Goal: Information Seeking & Learning: Learn about a topic

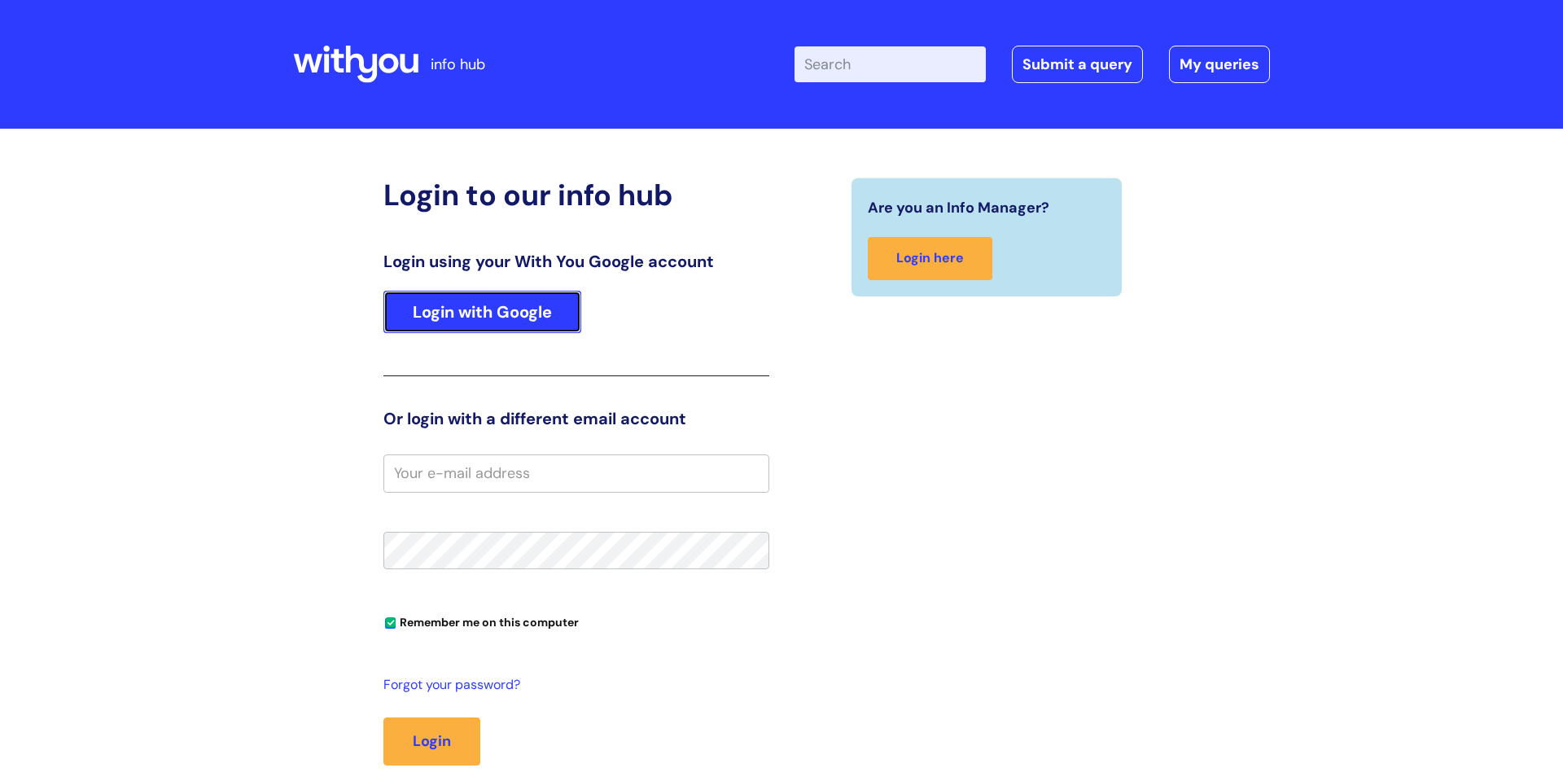
click at [502, 310] on link "Login with Google" at bounding box center [483, 312] width 198 height 42
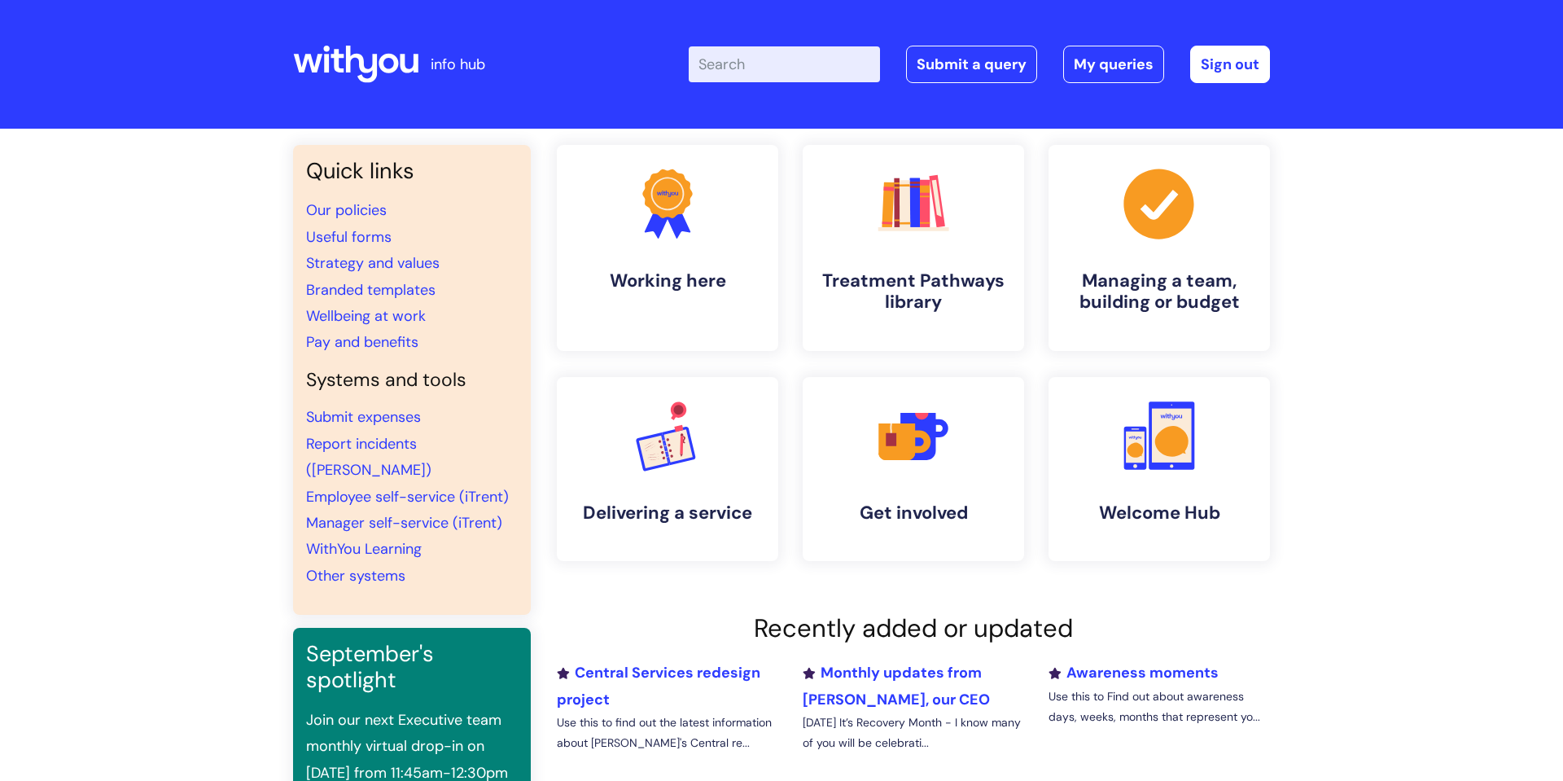
click at [785, 64] on input "Enter your search term here..." at bounding box center [784, 64] width 191 height 36
type input "physiotherapy"
click button "Search" at bounding box center [0, 0] width 0 height 0
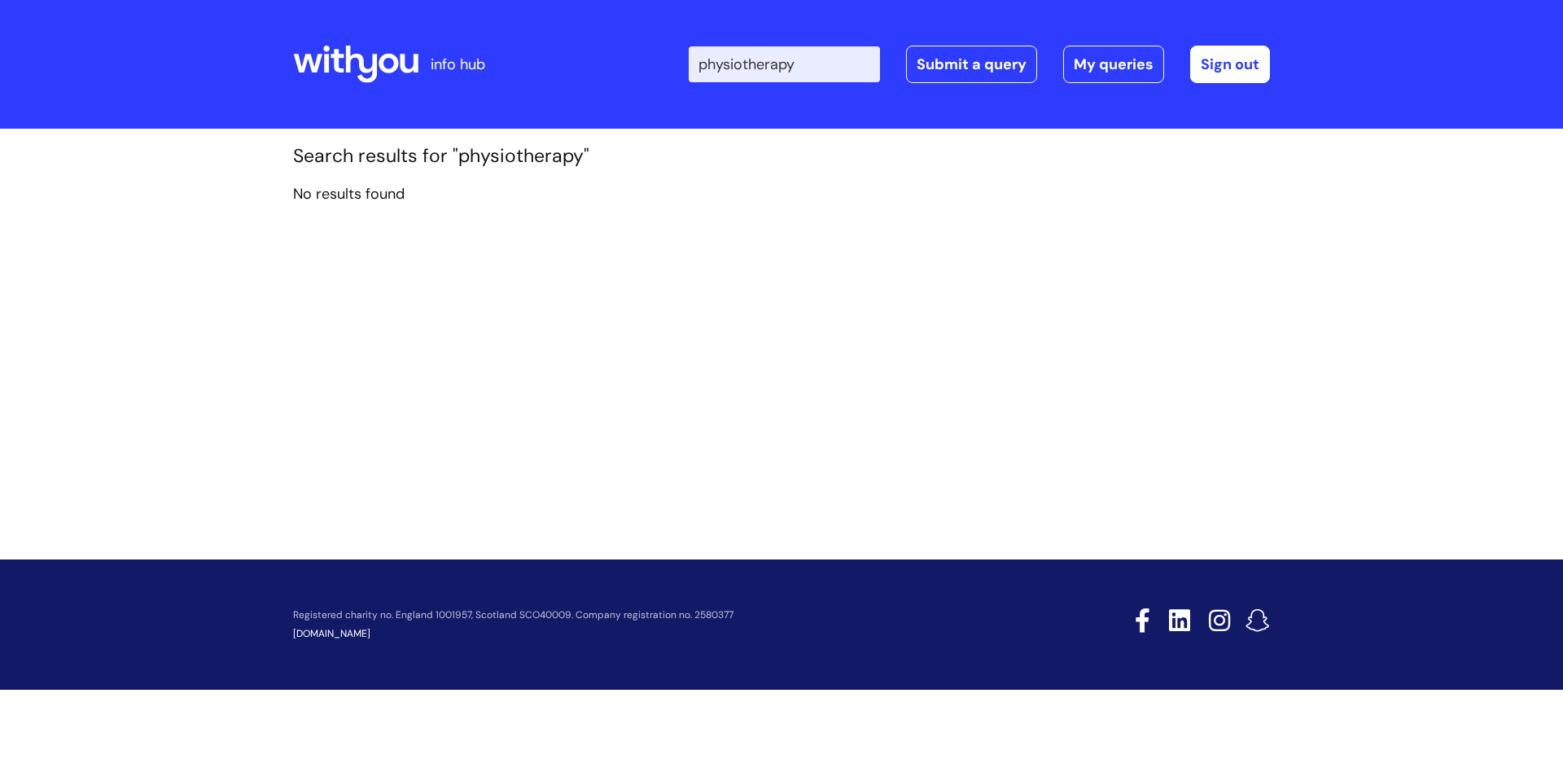
click at [848, 70] on input "physiotherapy" at bounding box center [784, 64] width 191 height 36
type input "p"
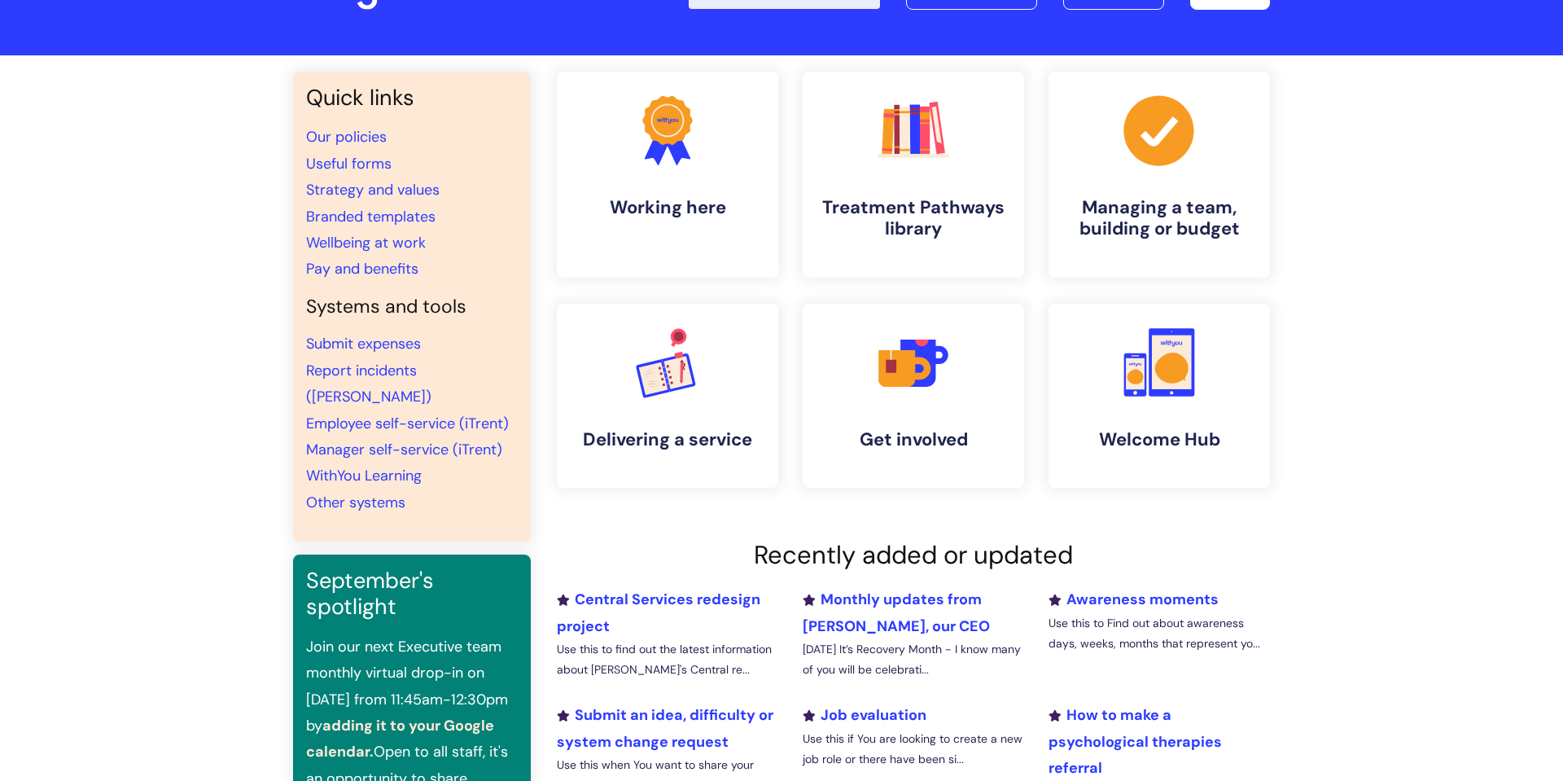
scroll to position [76, 0]
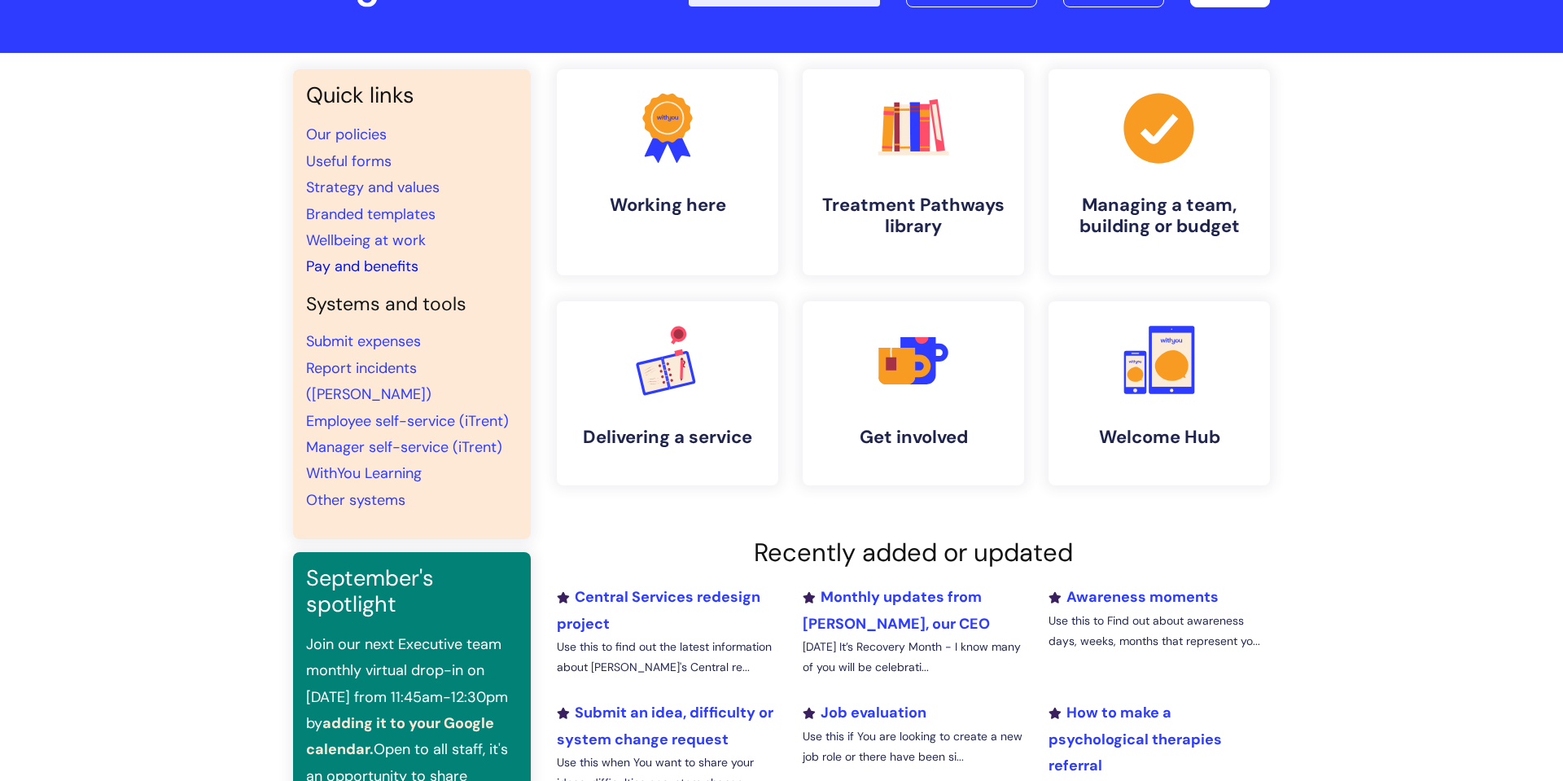
click at [353, 270] on link "Pay and benefits" at bounding box center [362, 266] width 112 height 20
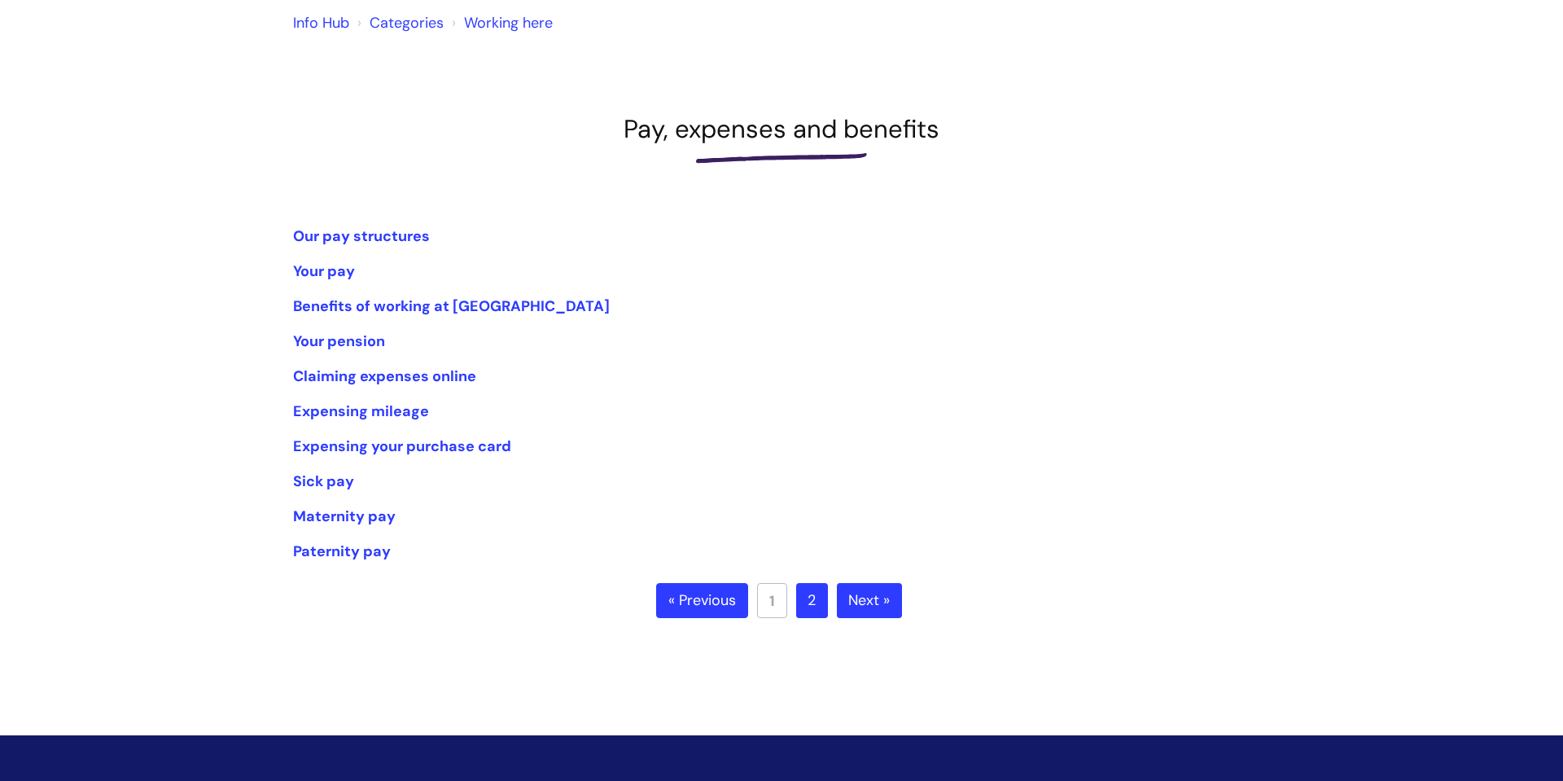
scroll to position [142, 0]
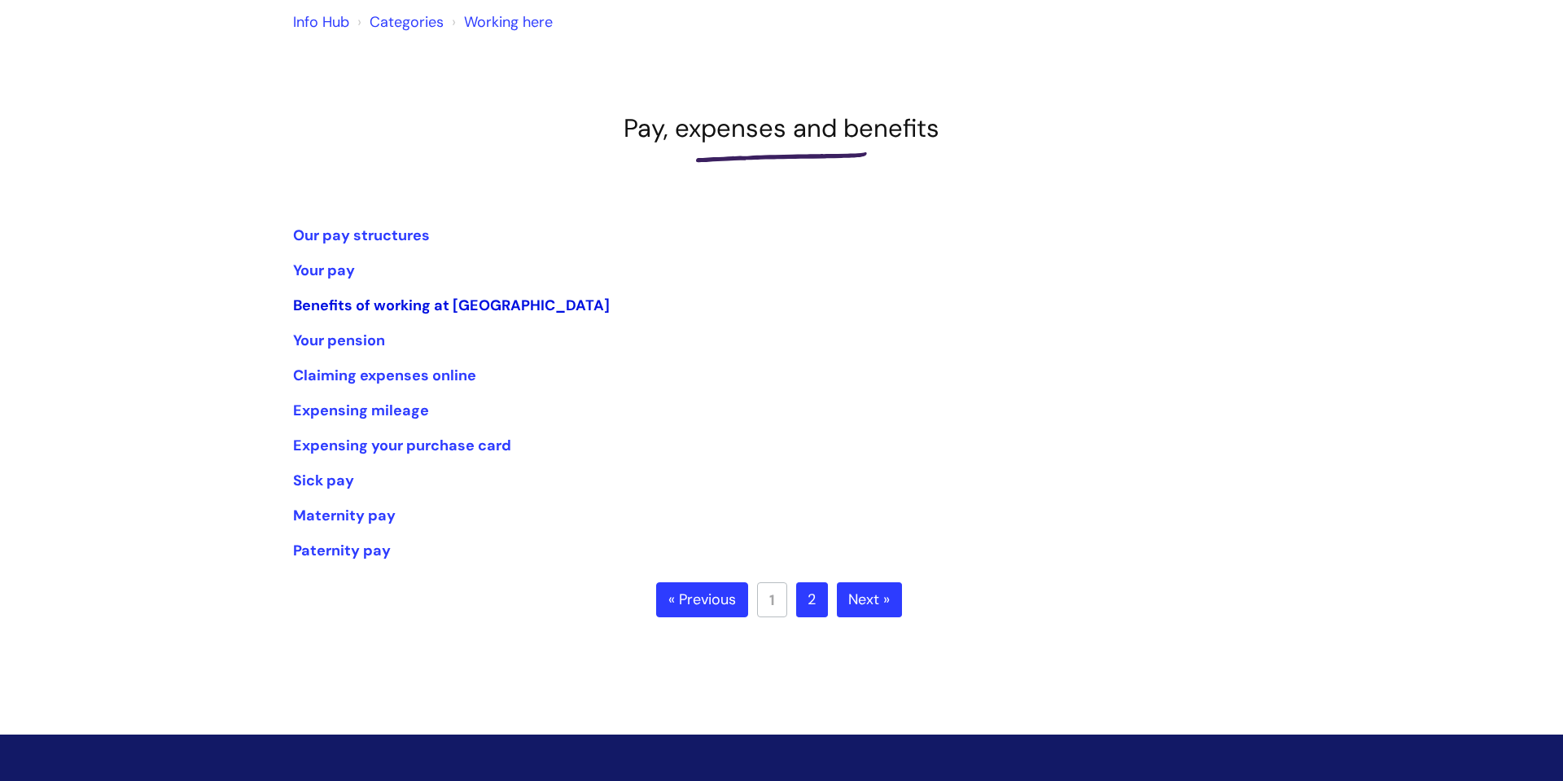
click at [492, 300] on link "Benefits of working at [GEOGRAPHIC_DATA]" at bounding box center [451, 306] width 317 height 20
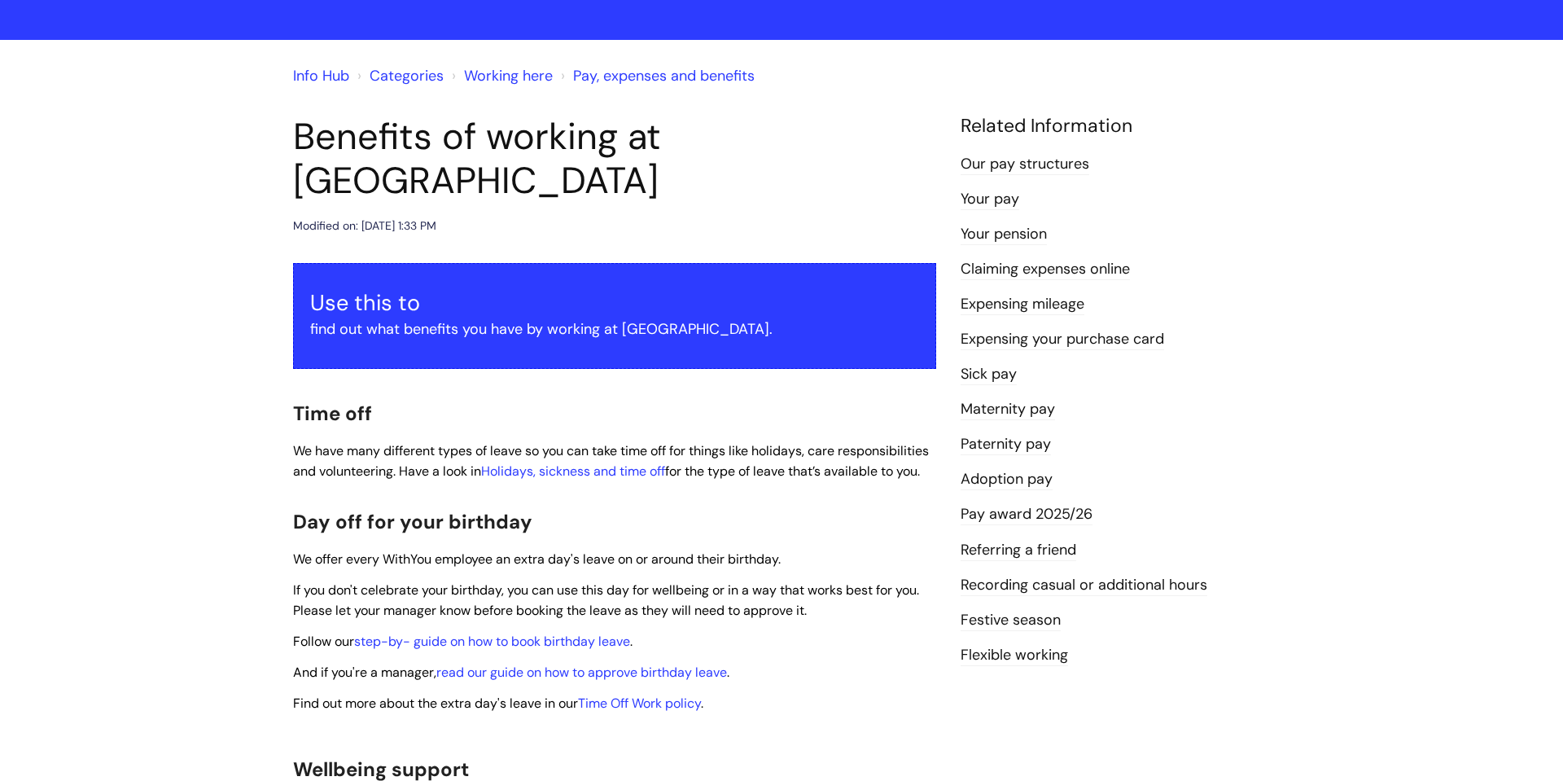
scroll to position [93, 0]
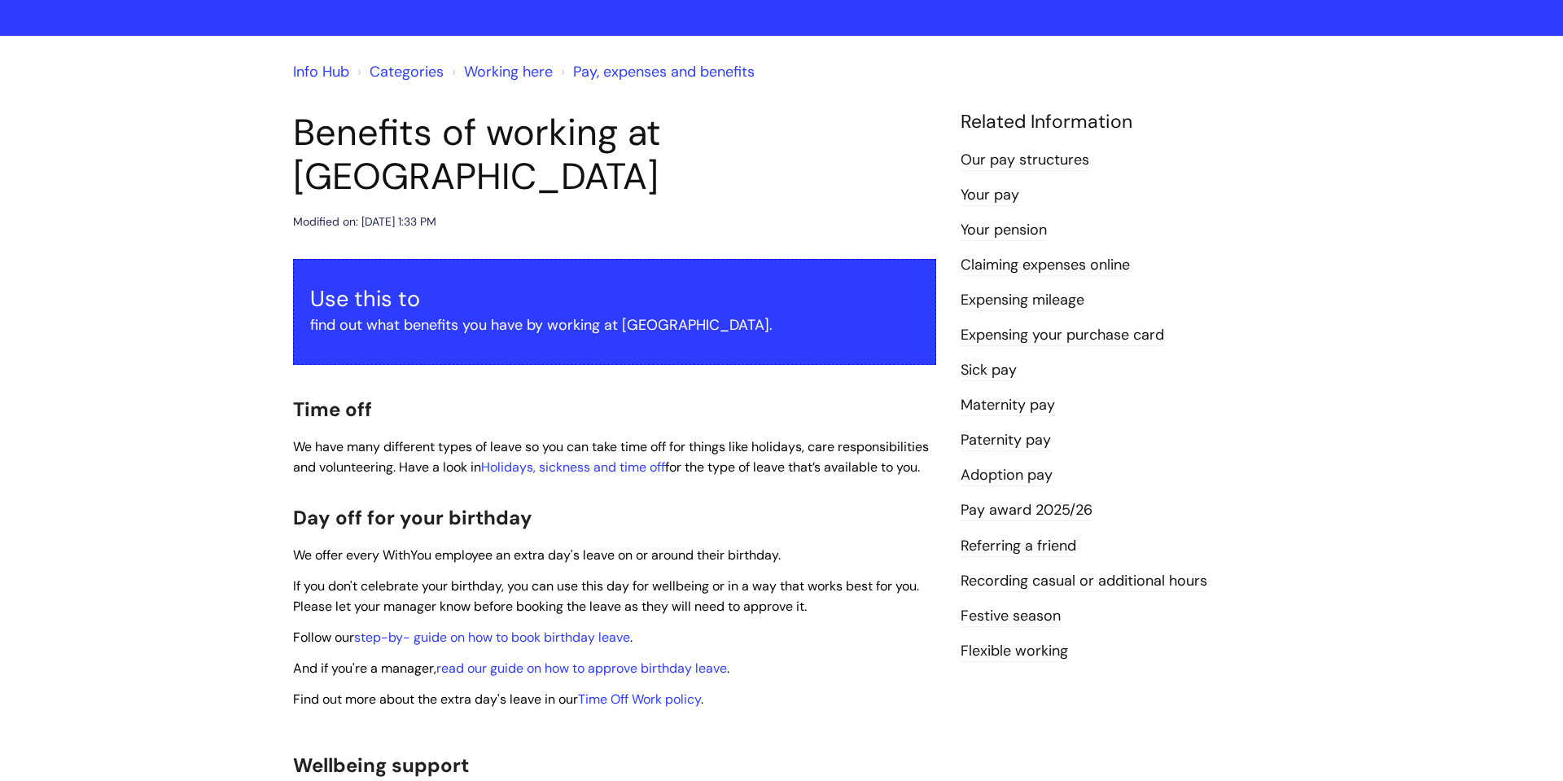
click at [1016, 616] on link "Festive season" at bounding box center [1011, 616] width 100 height 21
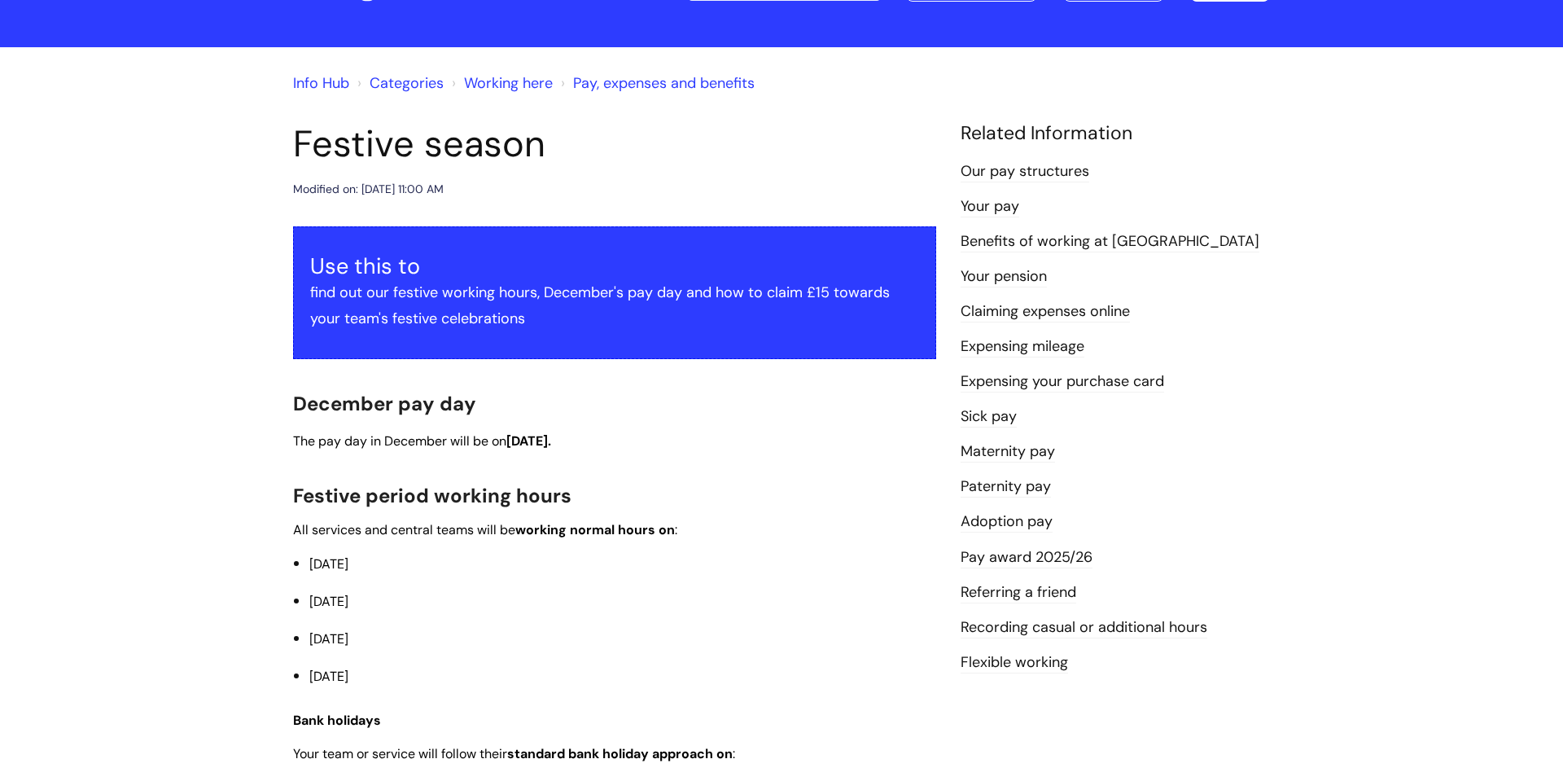
scroll to position [80, 0]
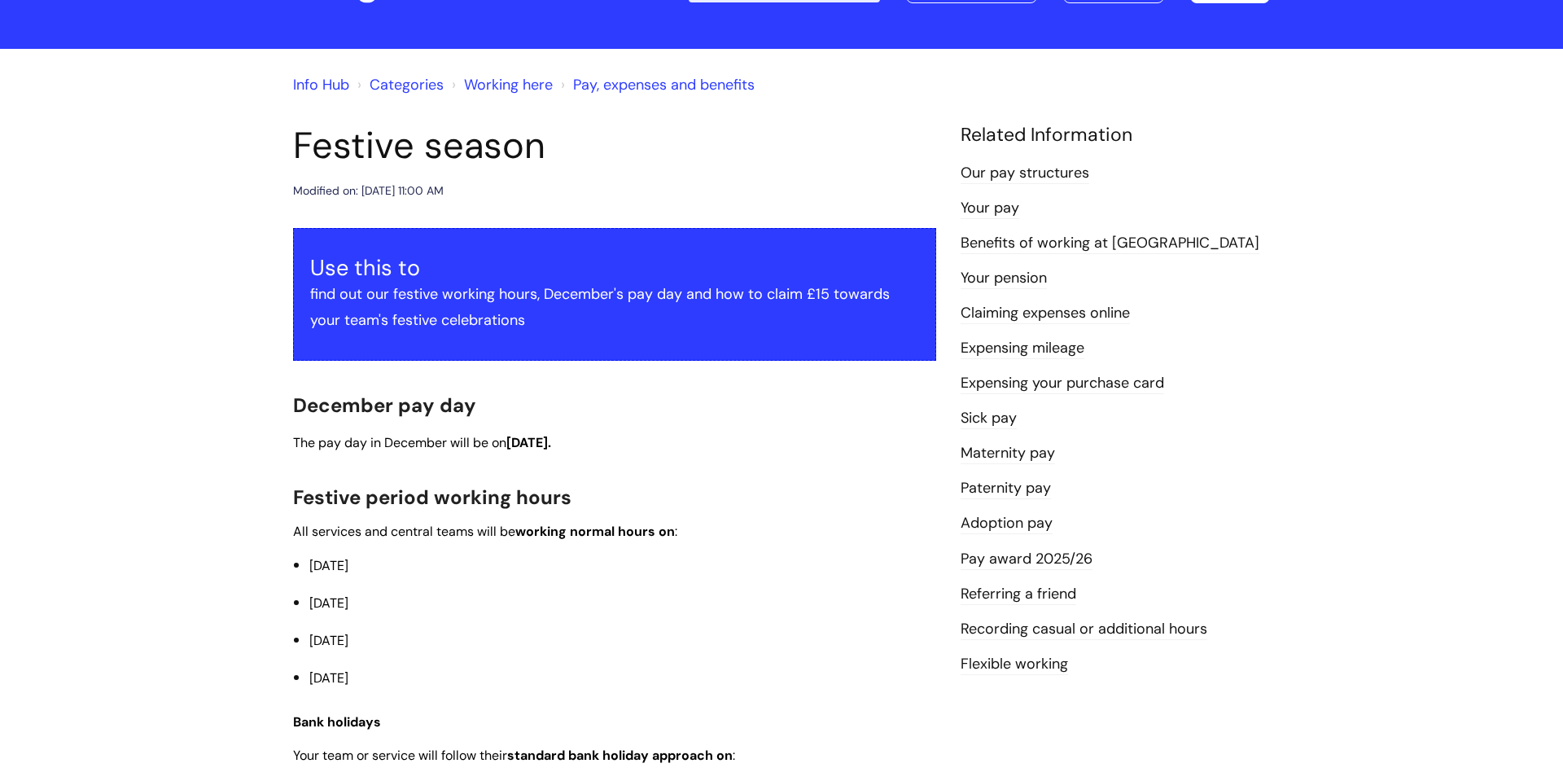
click at [1085, 241] on link "Benefits of working at WithYou" at bounding box center [1110, 243] width 299 height 21
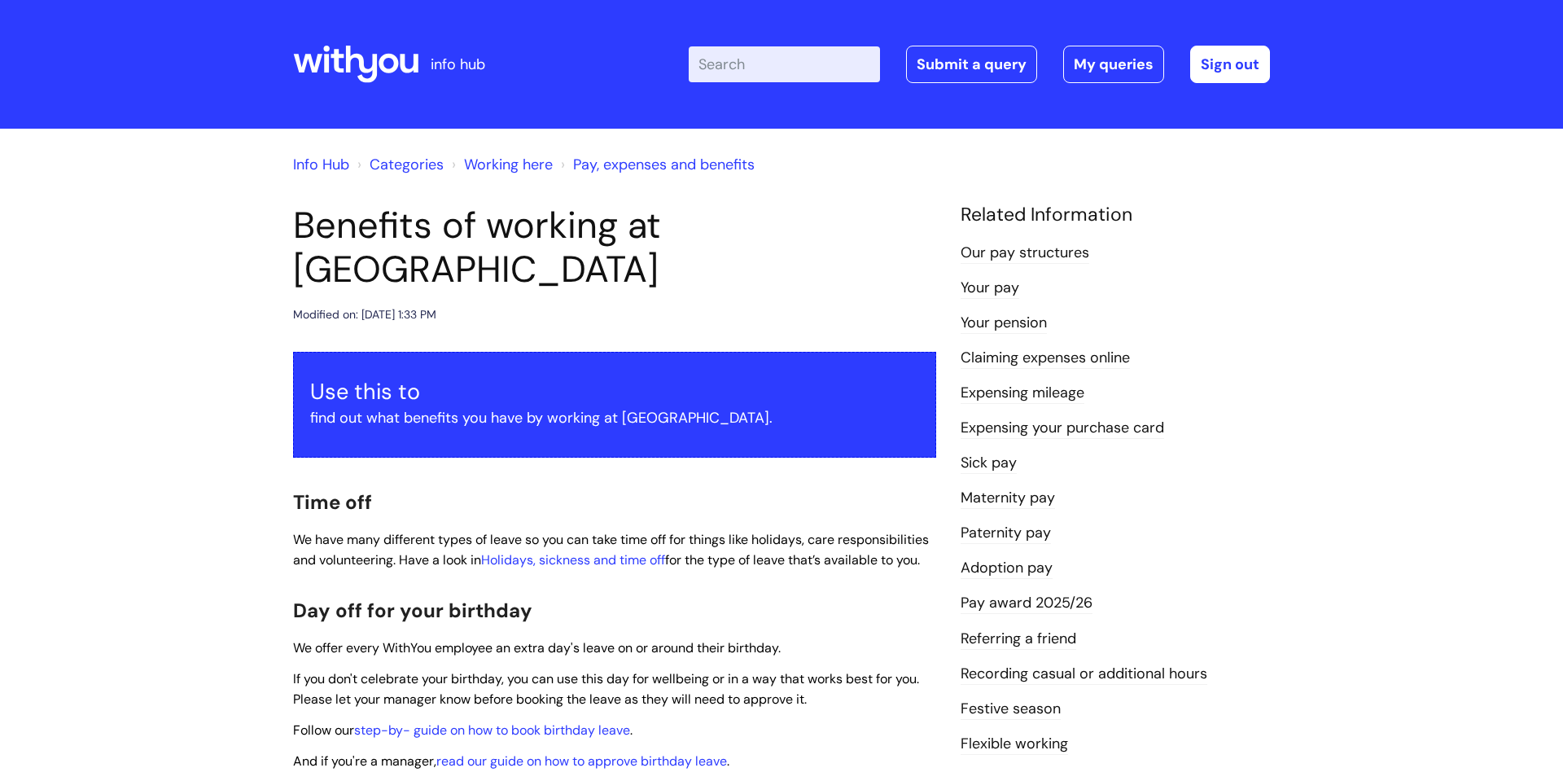
click at [327, 165] on link "Info Hub" at bounding box center [321, 165] width 56 height 20
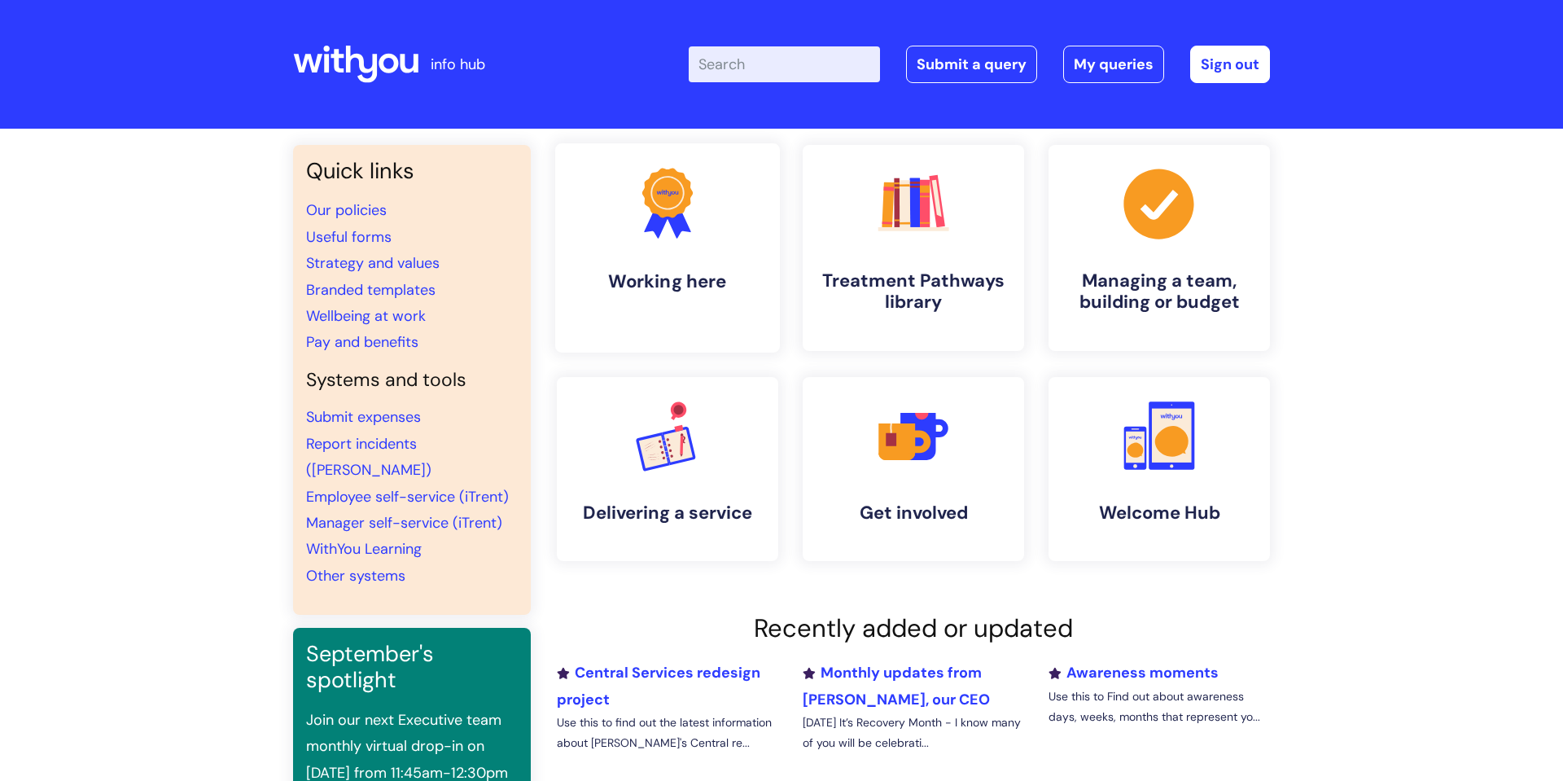
click at [682, 204] on icon at bounding box center [667, 193] width 50 height 50
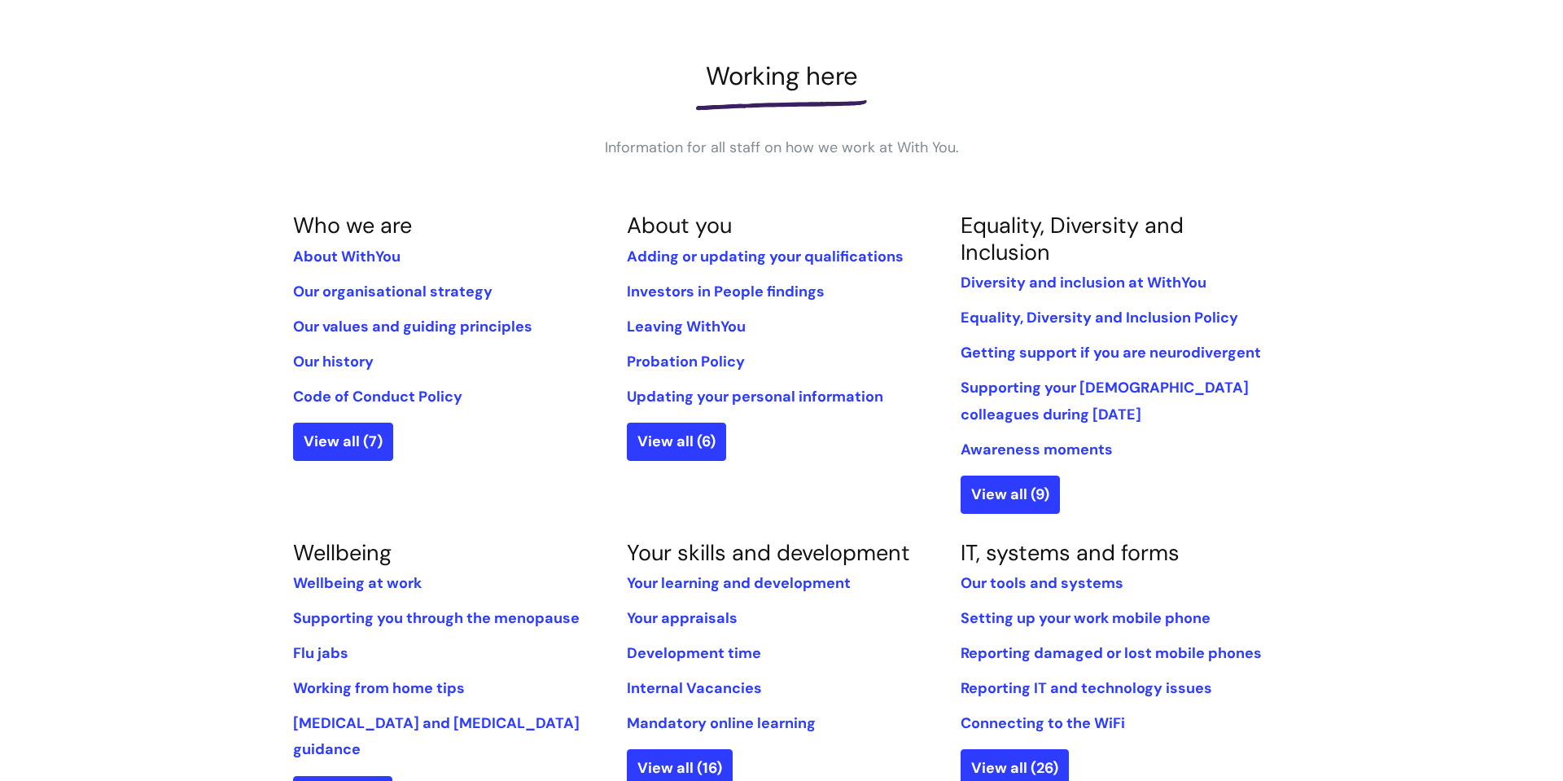
scroll to position [195, 0]
click at [744, 255] on link "Adding or updating your qualifications" at bounding box center [765, 256] width 277 height 20
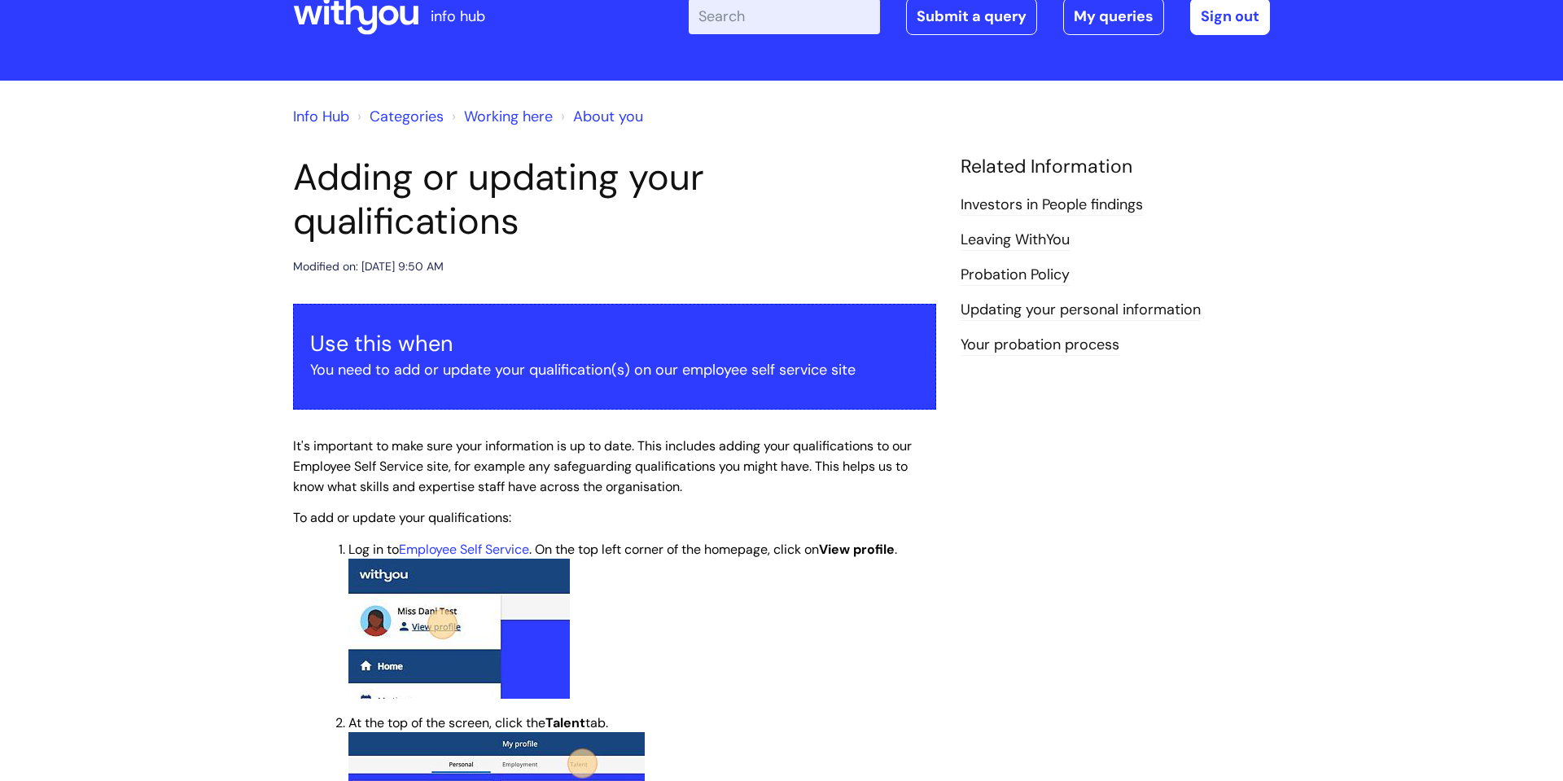
scroll to position [49, 0]
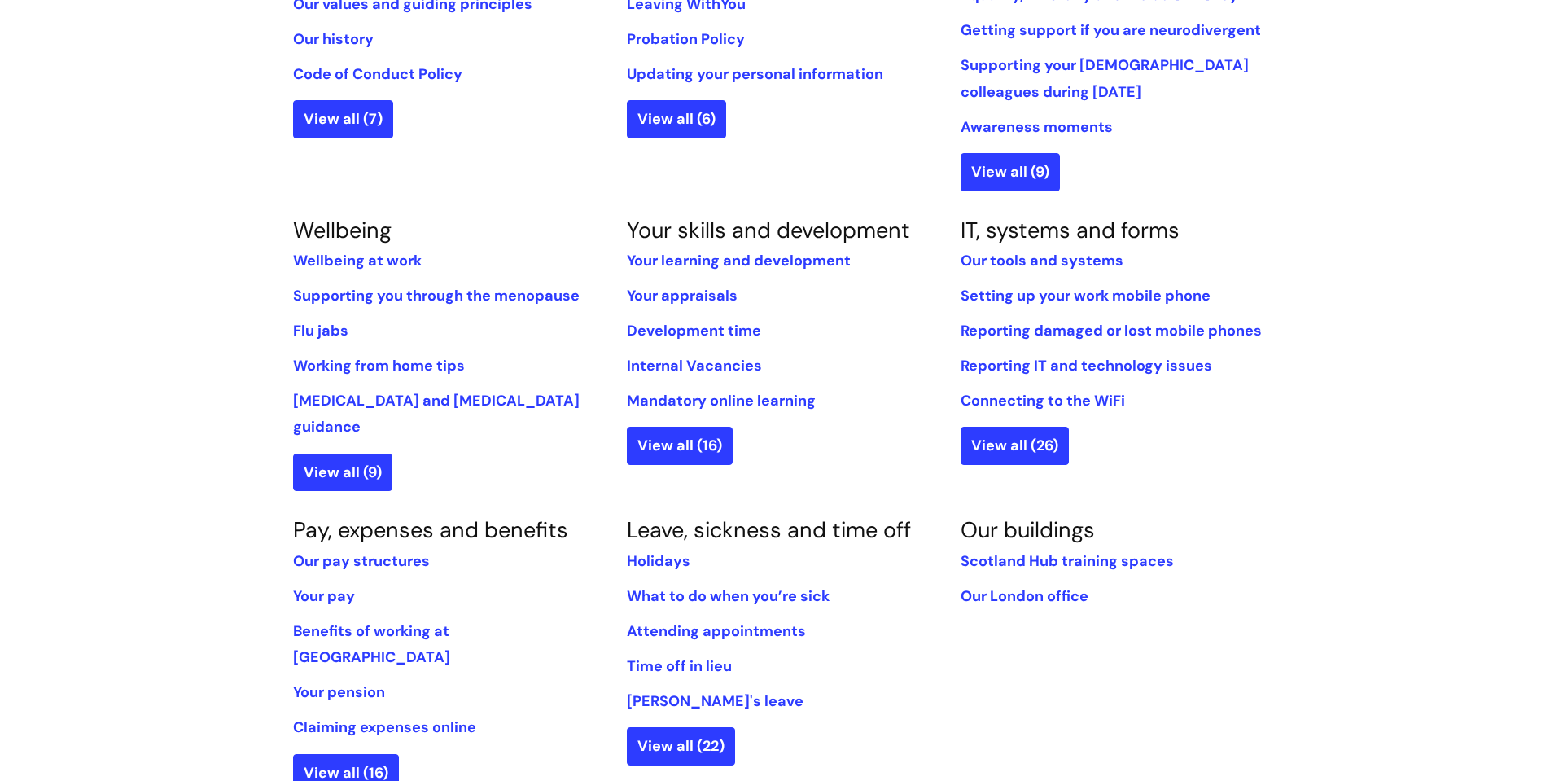
scroll to position [519, 0]
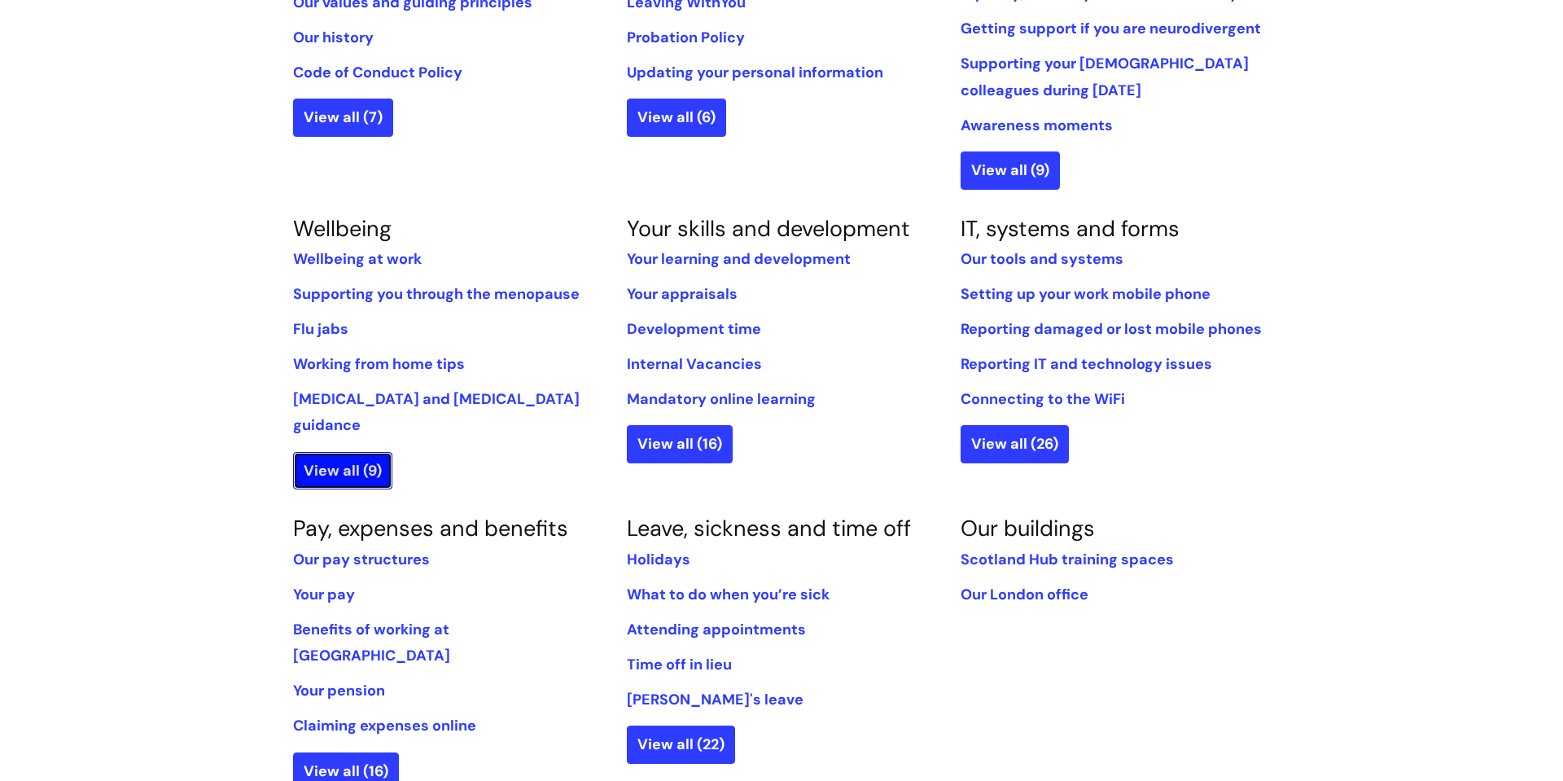
click at [350, 452] on link "View all (9)" at bounding box center [342, 470] width 99 height 37
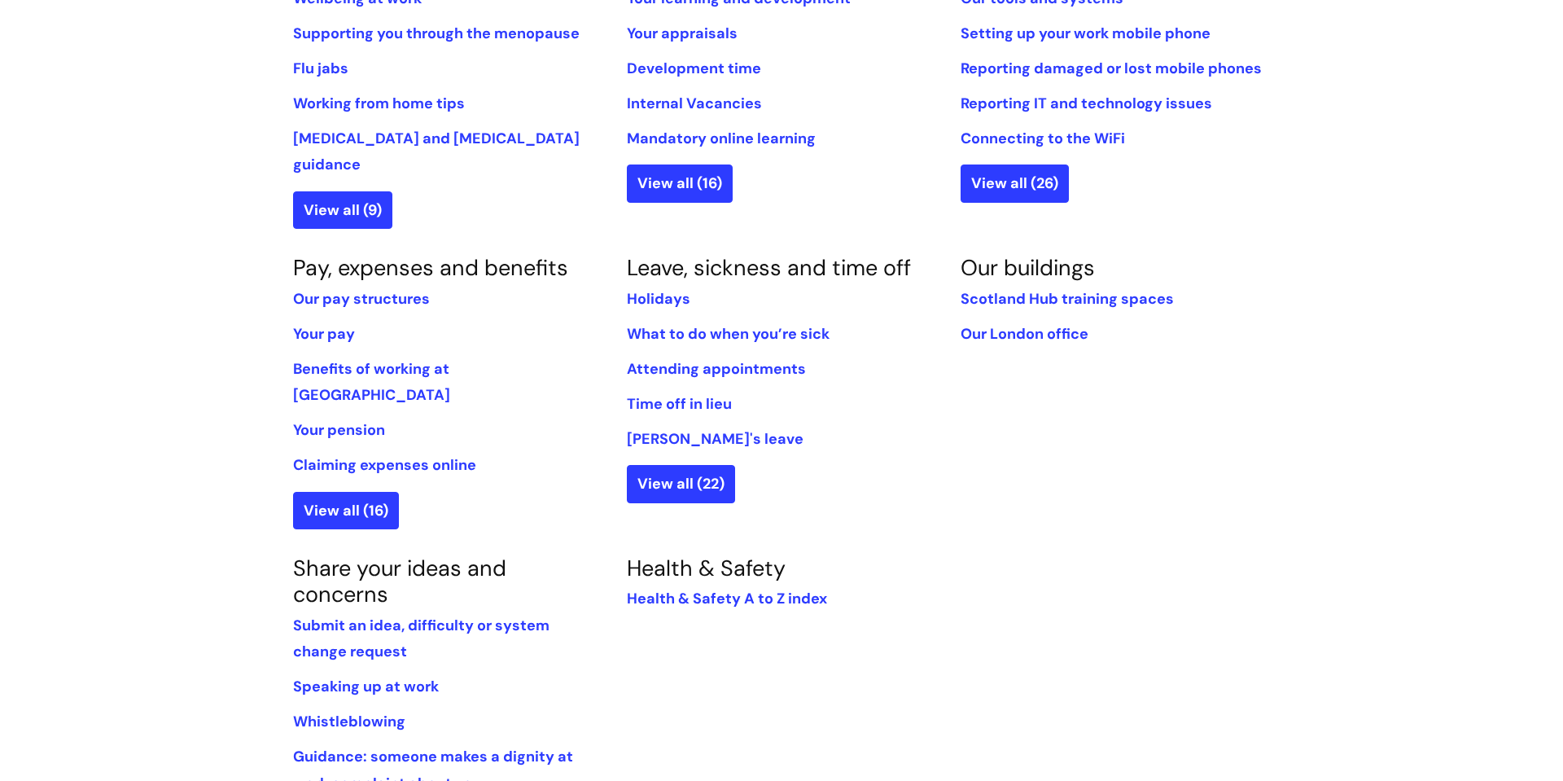
scroll to position [781, 0]
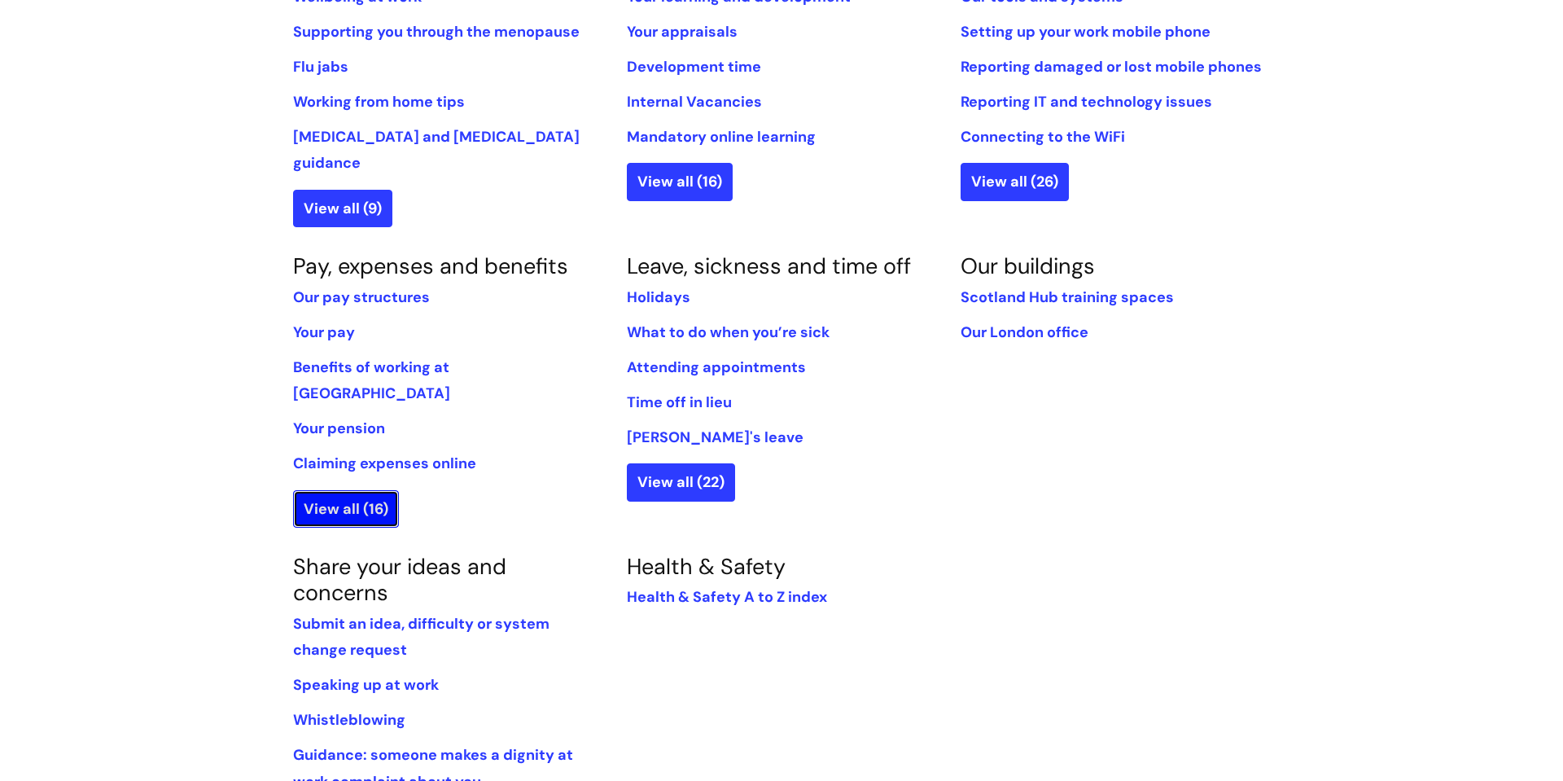
click at [318, 490] on link "View all (16)" at bounding box center [346, 508] width 106 height 37
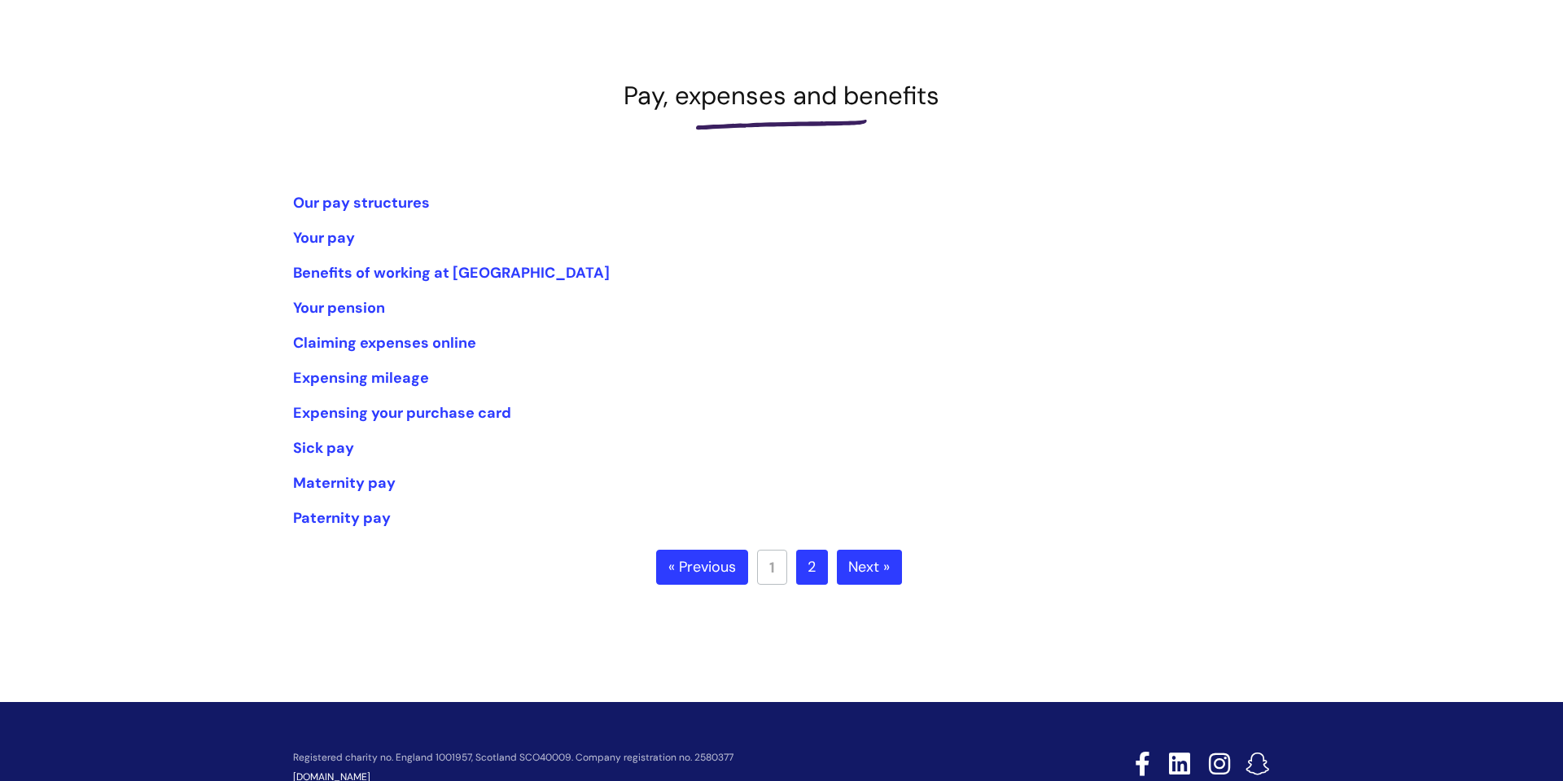
scroll to position [176, 0]
click at [811, 562] on link "2" at bounding box center [812, 567] width 32 height 36
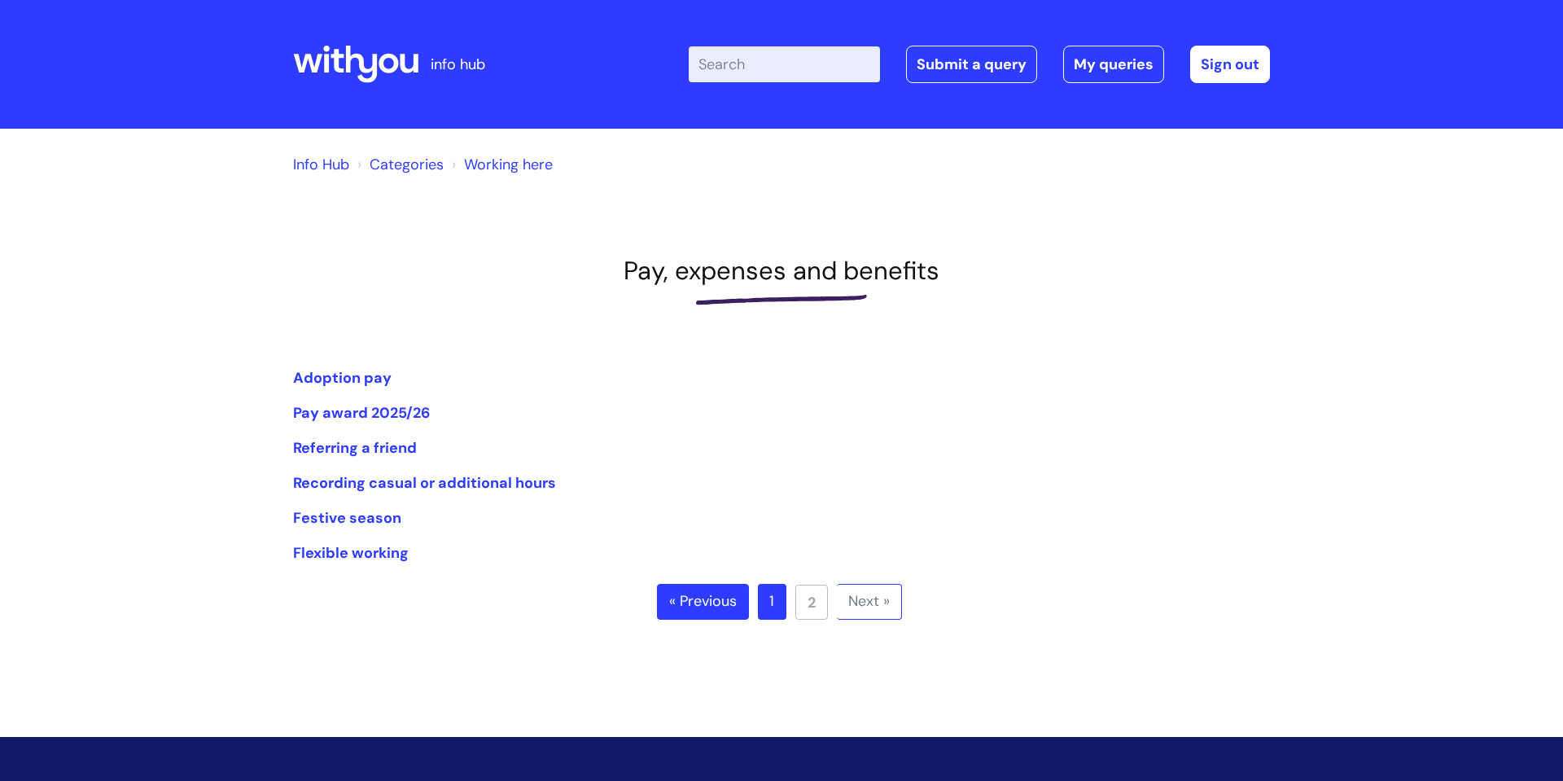
click at [761, 607] on link "1" at bounding box center [772, 602] width 28 height 36
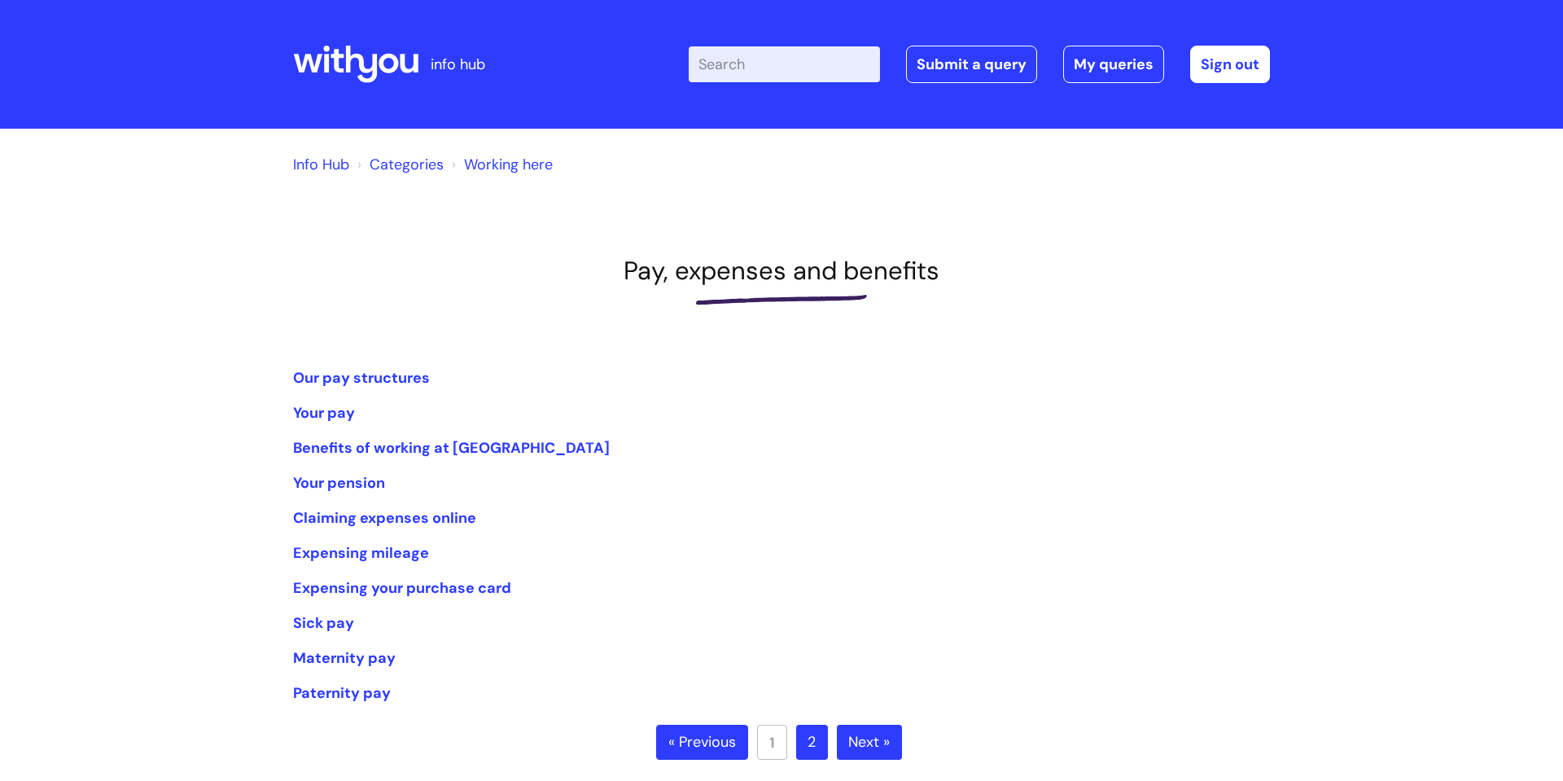
click at [752, 61] on input "Enter your search term here..." at bounding box center [784, 64] width 191 height 36
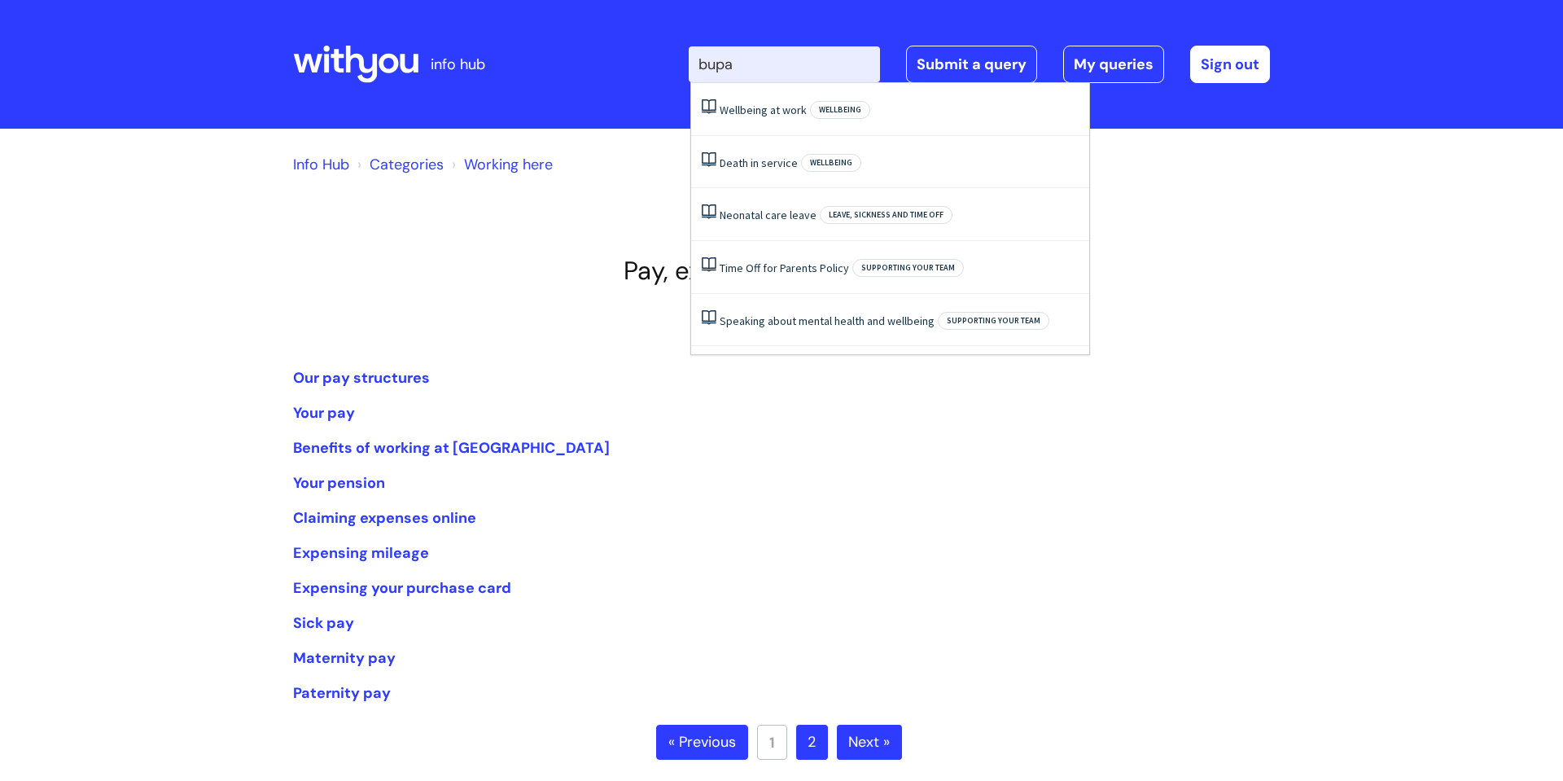
type input "bupa"
click button "Search" at bounding box center [0, 0] width 0 height 0
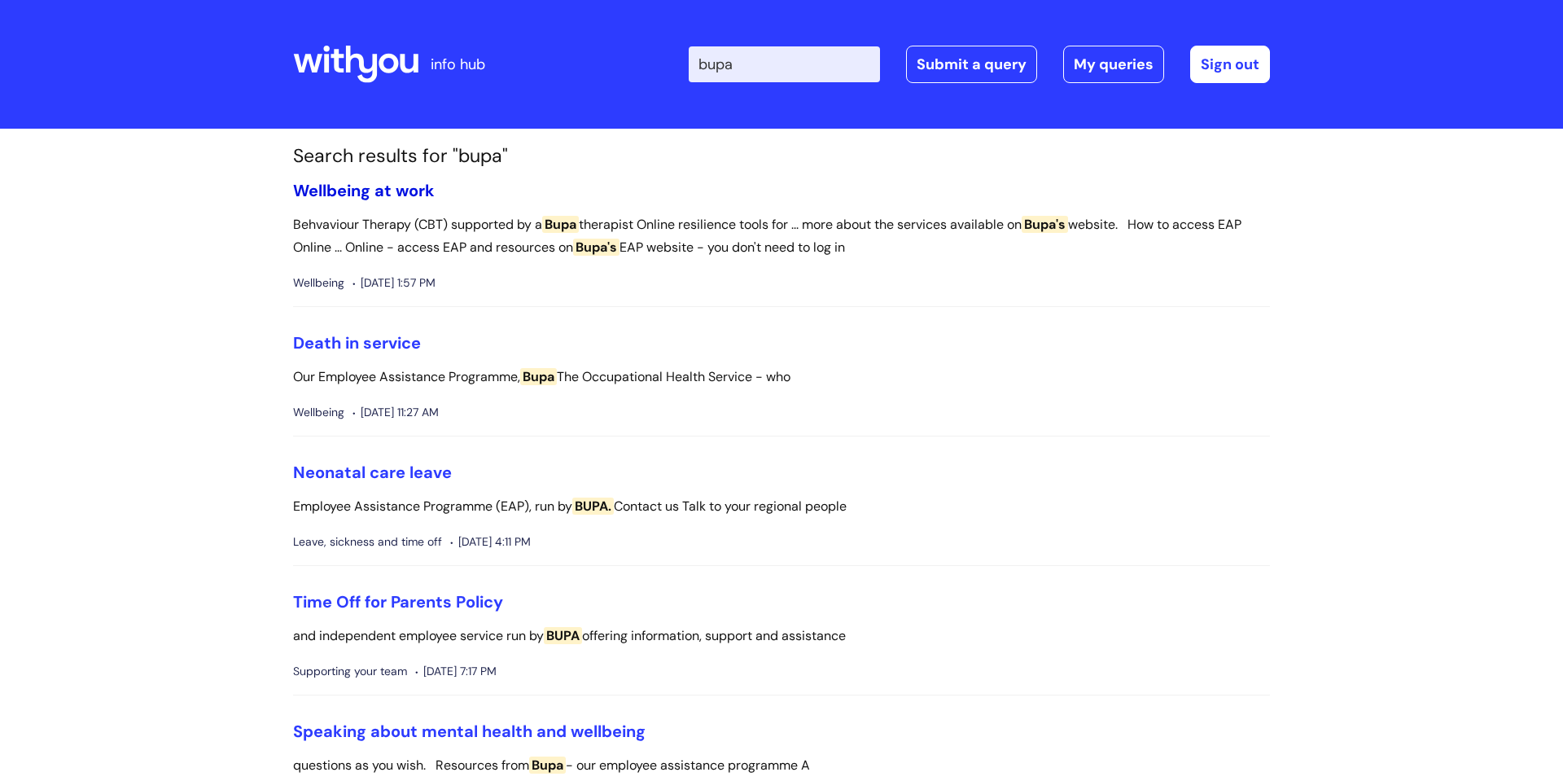
click at [349, 194] on link "Wellbeing at work" at bounding box center [364, 190] width 142 height 21
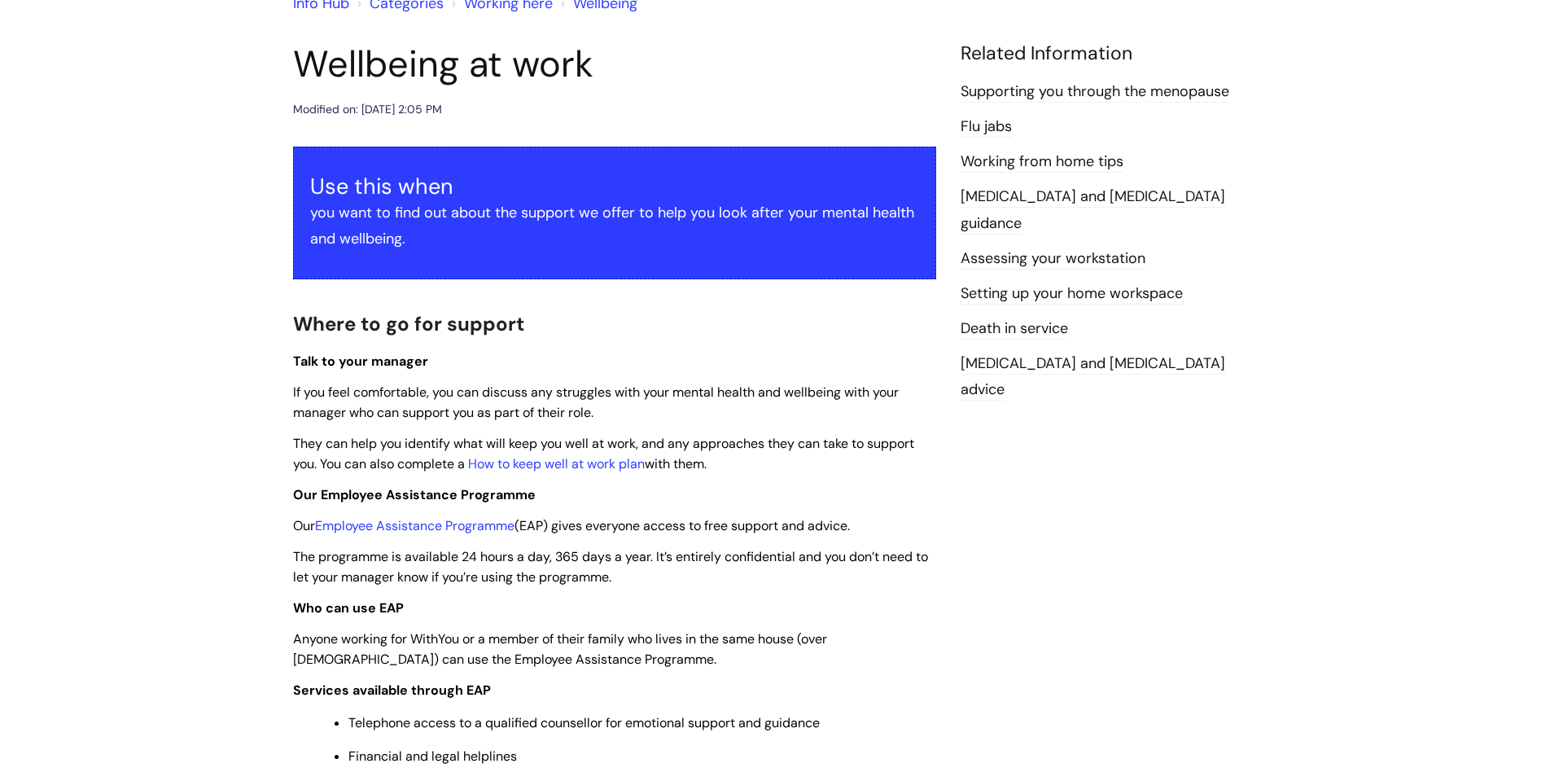
scroll to position [162, 0]
click at [449, 525] on link "Employee Assistance Programme" at bounding box center [414, 524] width 199 height 17
